Goal: Find specific page/section

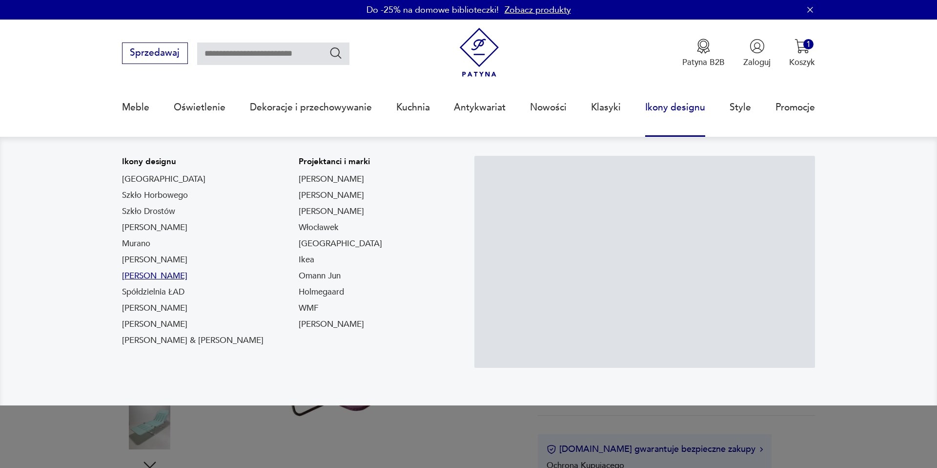
click at [174, 276] on link "[PERSON_NAME]" at bounding box center [154, 276] width 65 height 12
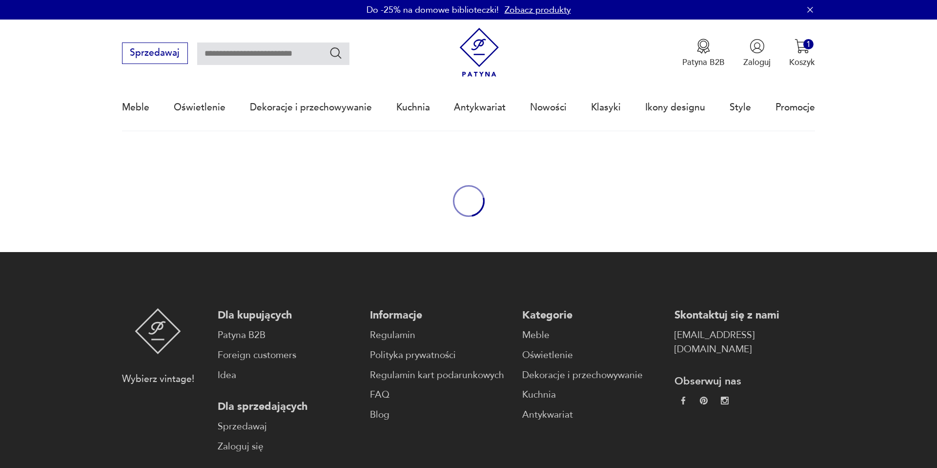
type input "*****"
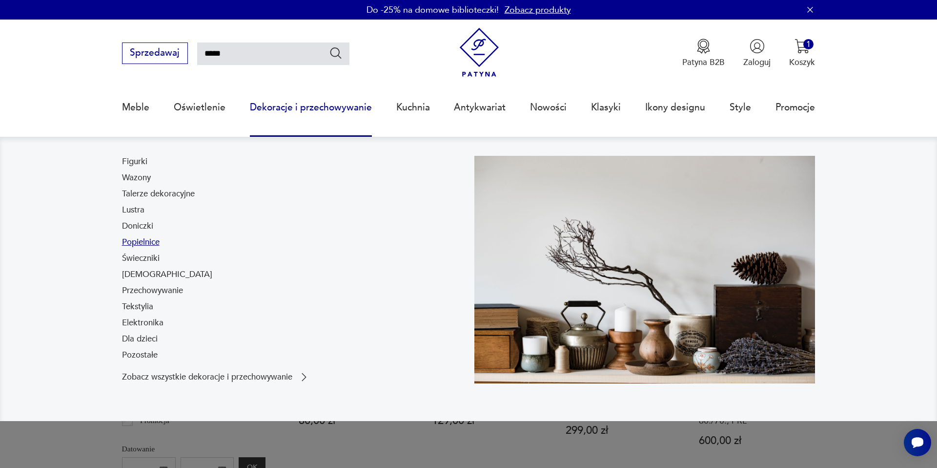
click at [154, 243] on link "Popielnice" at bounding box center [141, 242] width 38 height 12
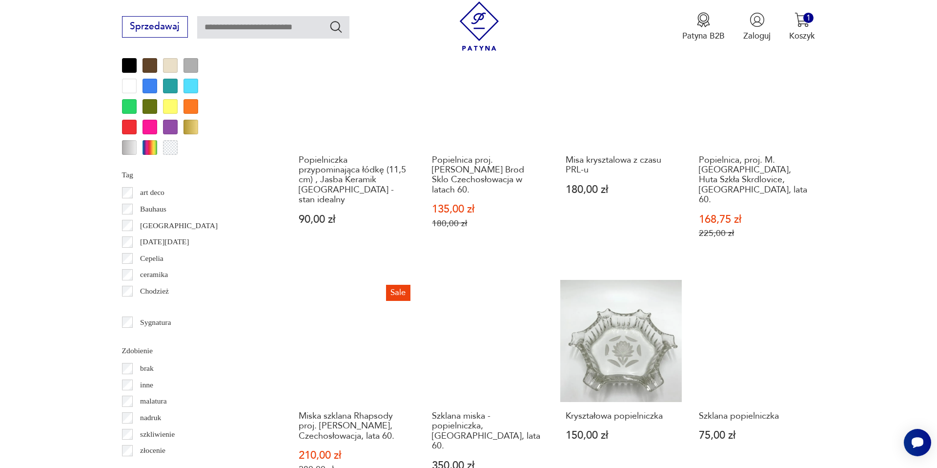
scroll to position [995, 0]
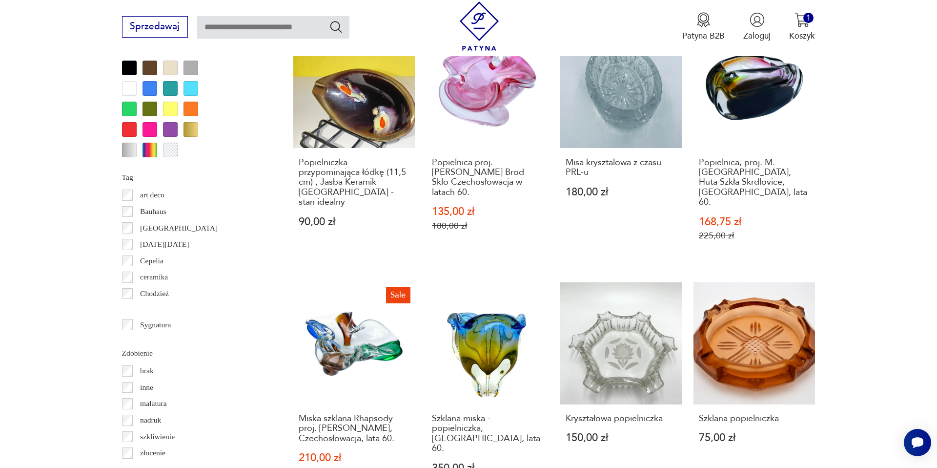
click at [156, 210] on p "Bauhaus" at bounding box center [153, 211] width 26 height 13
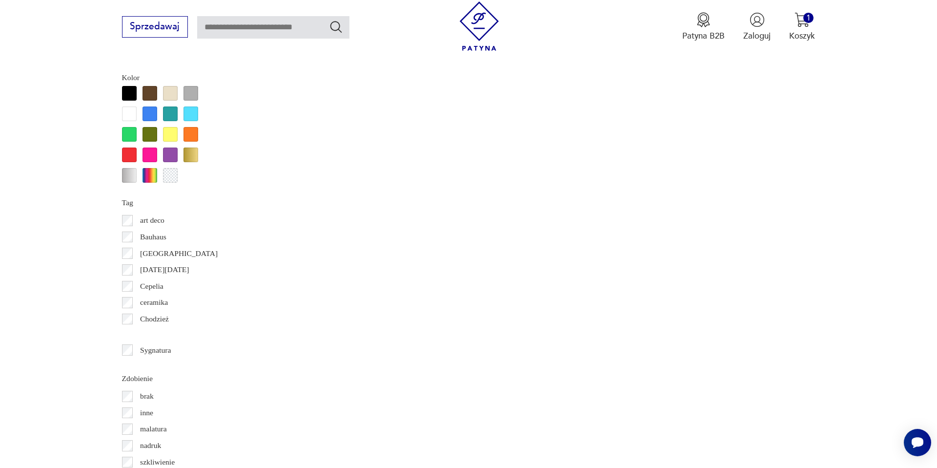
scroll to position [1020, 0]
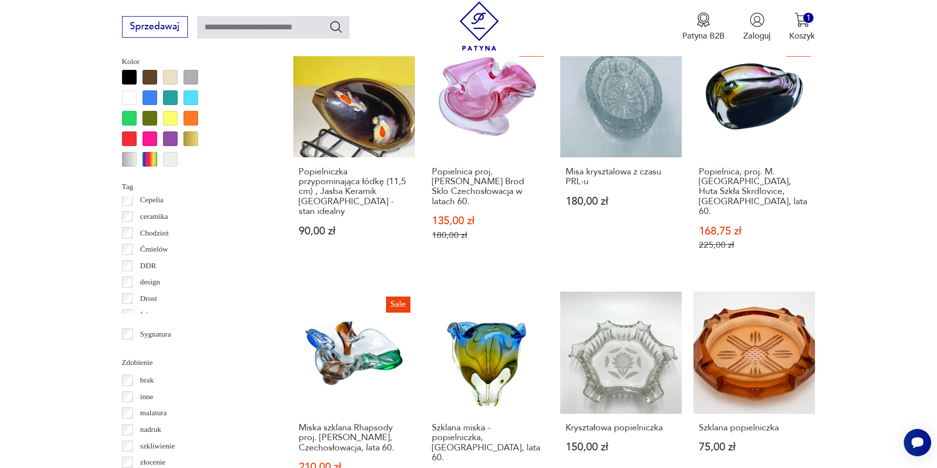
scroll to position [82, 0]
click at [163, 239] on p "Ćmielów" at bounding box center [154, 238] width 28 height 13
